Goal: Transaction & Acquisition: Purchase product/service

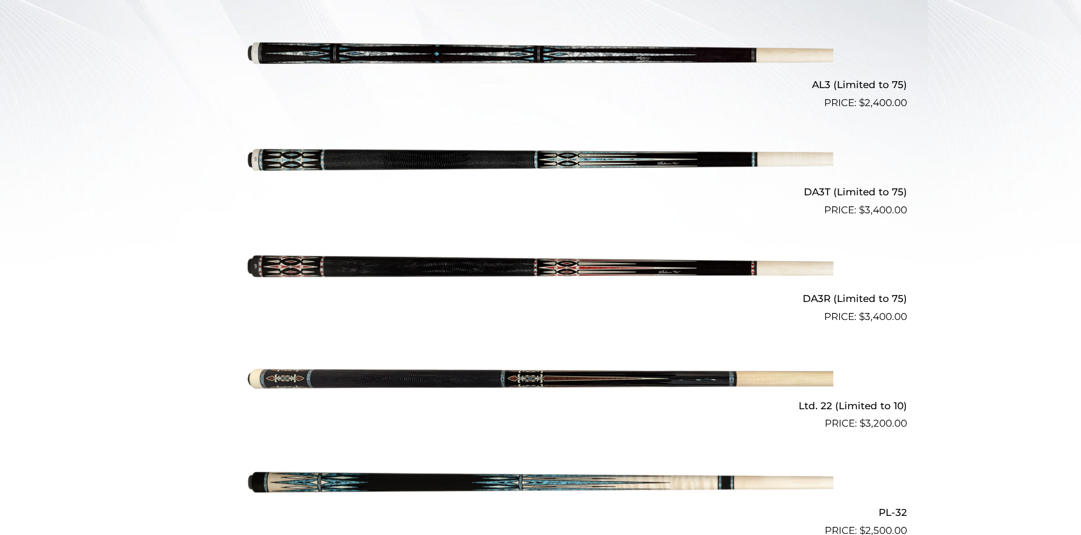
scroll to position [405, 0]
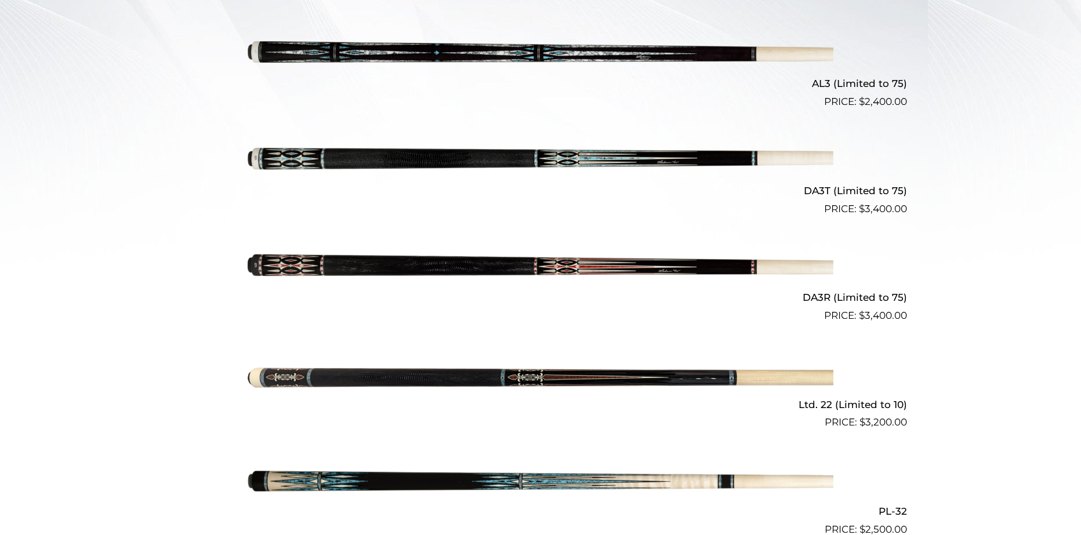
click at [571, 246] on img at bounding box center [541, 269] width 586 height 97
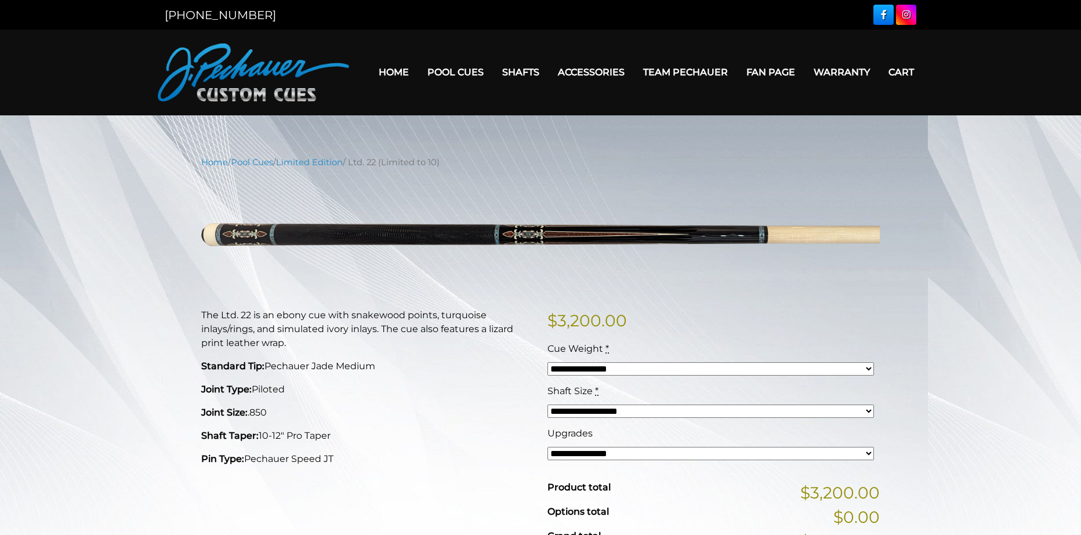
scroll to position [58, 0]
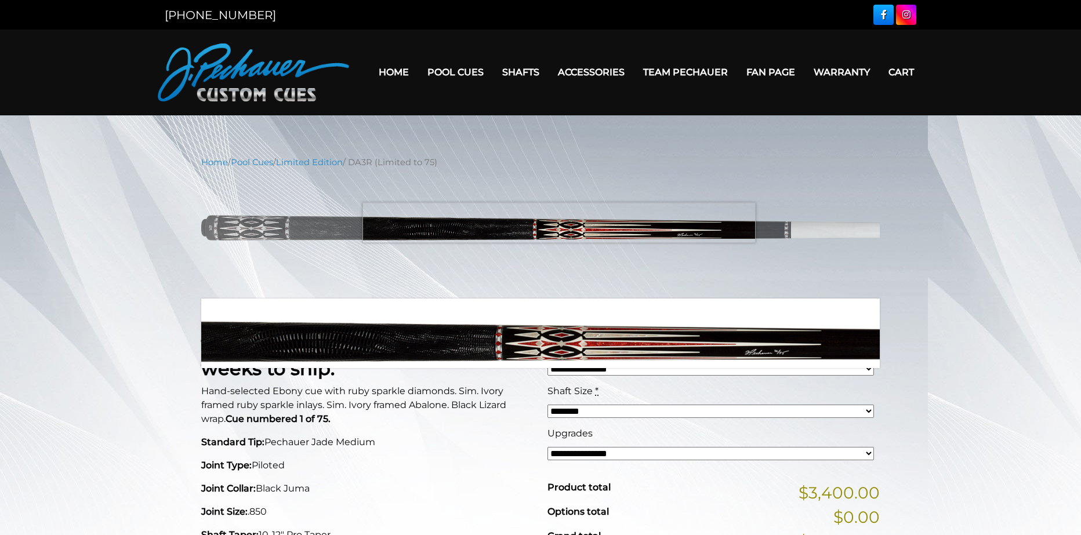
click at [559, 223] on img at bounding box center [540, 233] width 678 height 113
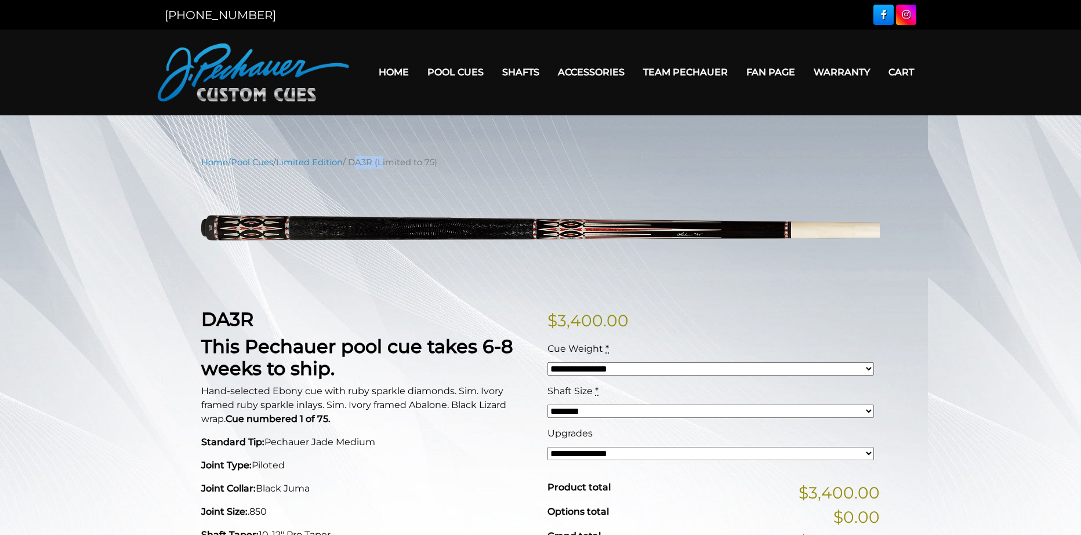
drag, startPoint x: 359, startPoint y: 165, endPoint x: 386, endPoint y: 163, distance: 26.7
click at [386, 163] on nav "Home / Pool Cues / Limited Edition / DA3R (Limited to 75)" at bounding box center [540, 162] width 678 height 13
